Goal: Information Seeking & Learning: Learn about a topic

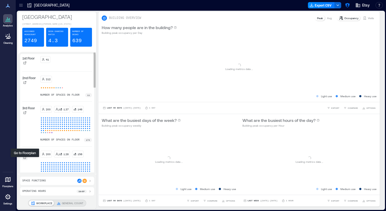
click at [25, 159] on icon at bounding box center [24, 157] width 3 height 3
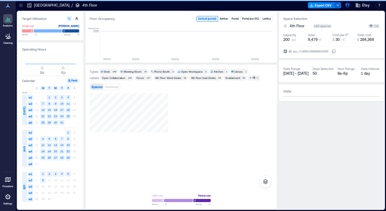
scroll to position [0, 828]
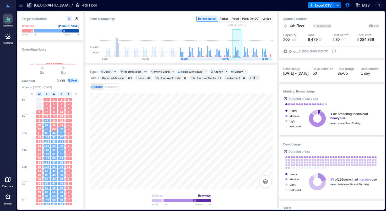
click at [239, 49] on rect at bounding box center [236, 44] width 9 height 26
